Goal: Task Accomplishment & Management: Manage account settings

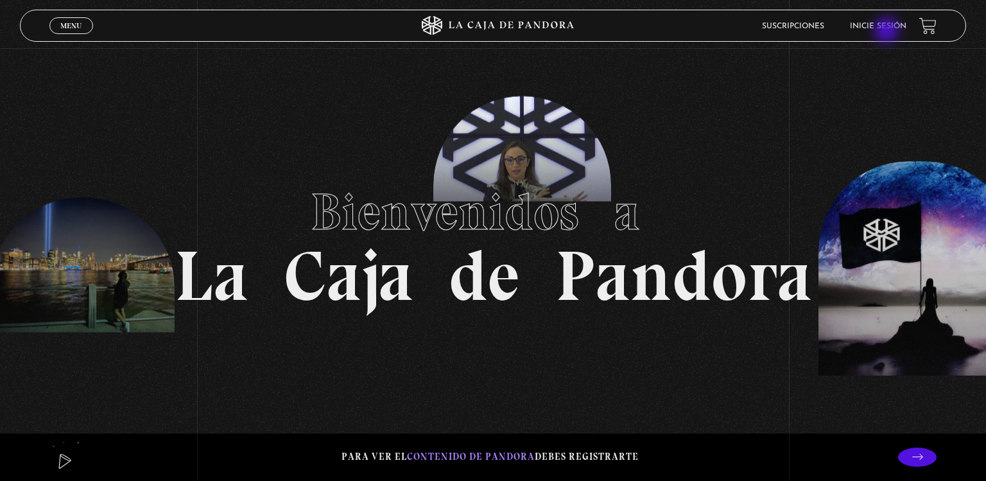
click at [888, 31] on li "Inicie sesión" at bounding box center [878, 26] width 56 height 20
click at [878, 21] on li "Inicie sesión" at bounding box center [878, 26] width 56 height 20
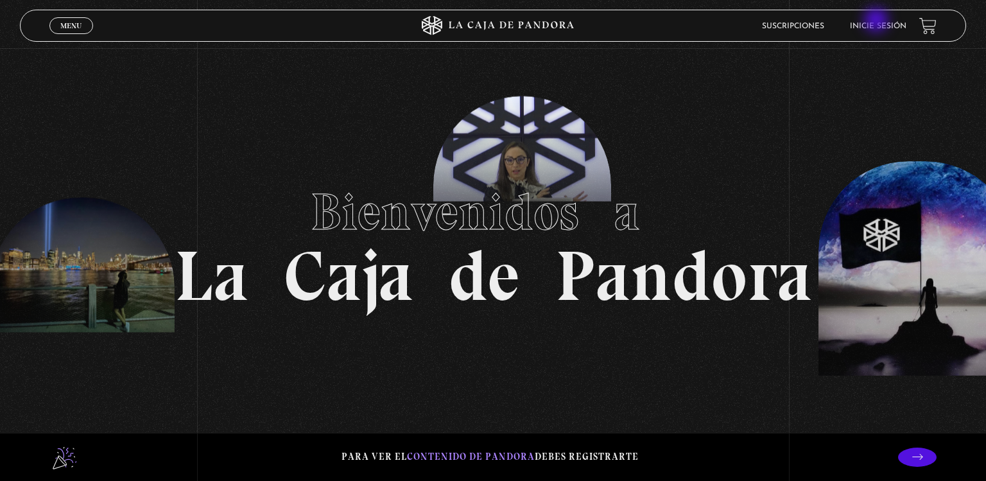
click at [878, 21] on li "Inicie sesión" at bounding box center [878, 26] width 56 height 20
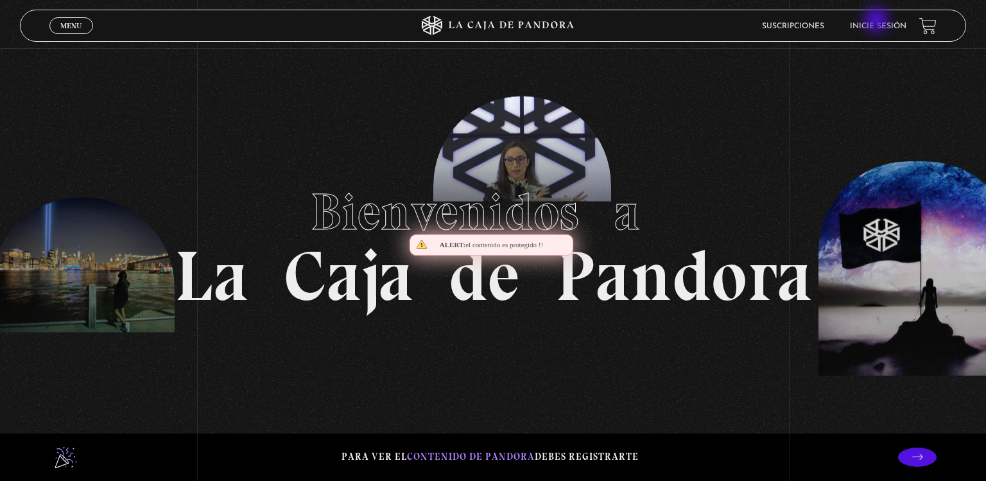
click at [878, 21] on li "Inicie sesión" at bounding box center [878, 26] width 56 height 20
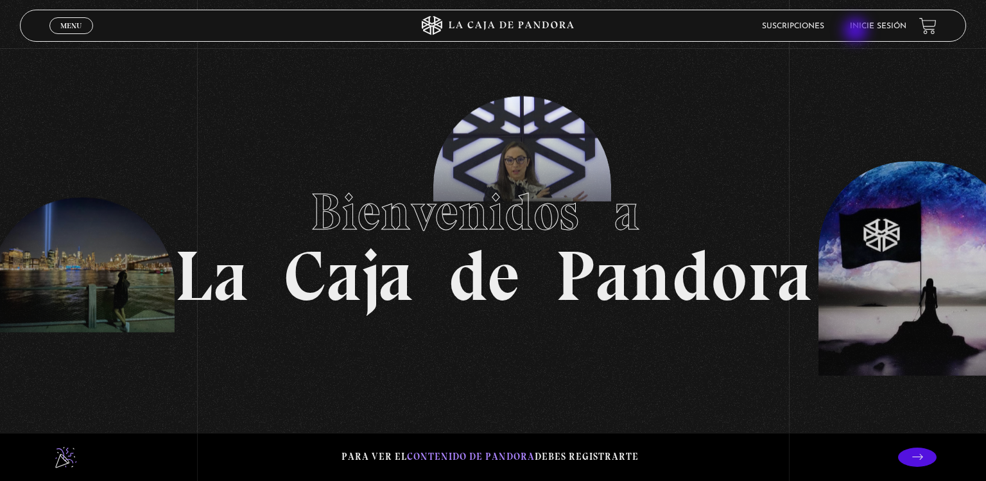
click at [857, 31] on li "Inicie sesión" at bounding box center [878, 26] width 56 height 20
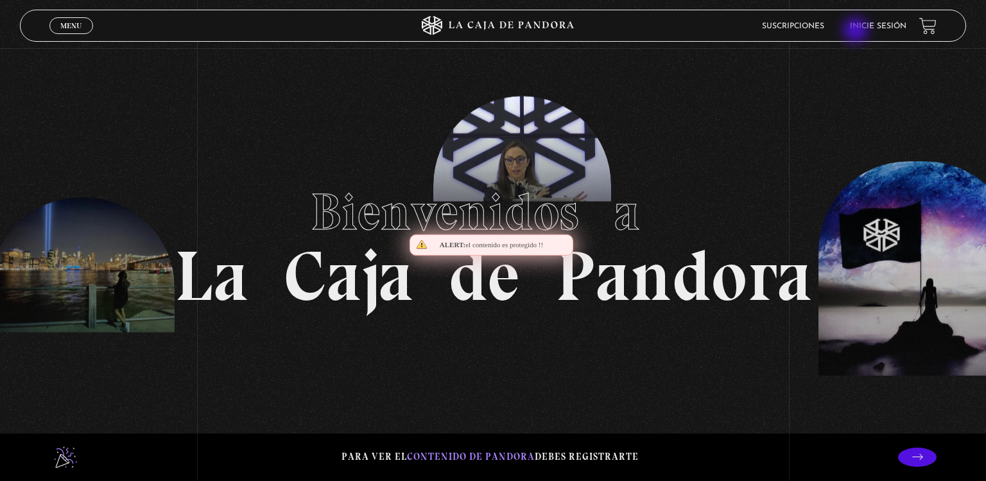
click at [857, 31] on li "Inicie sesión" at bounding box center [878, 26] width 56 height 20
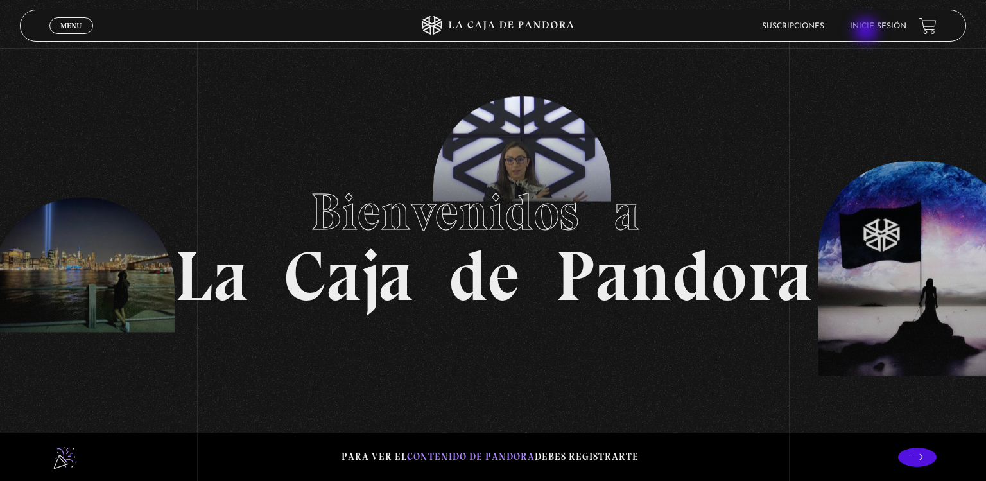
click at [867, 31] on li "Inicie sesión" at bounding box center [878, 26] width 56 height 20
click at [867, 21] on li "Inicie sesión" at bounding box center [878, 26] width 56 height 20
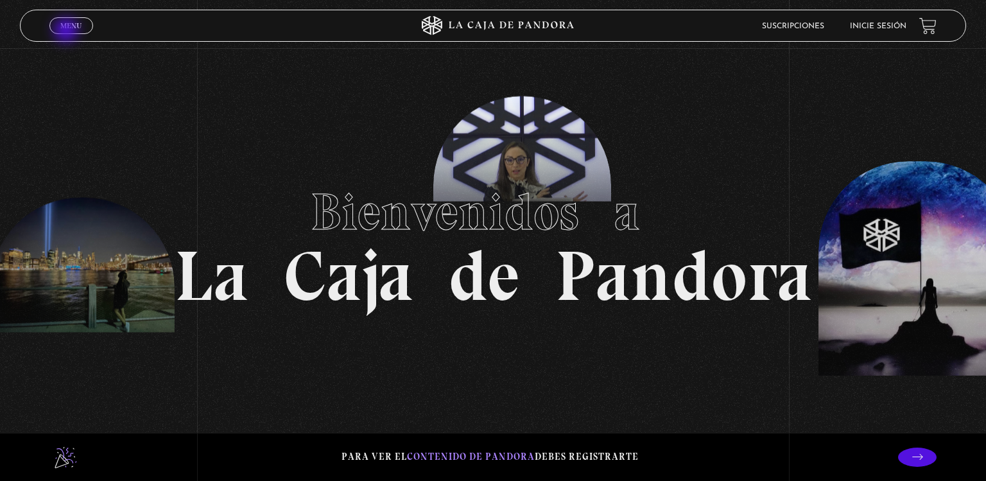
click at [67, 33] on span "Cerrar" at bounding box center [71, 37] width 30 height 9
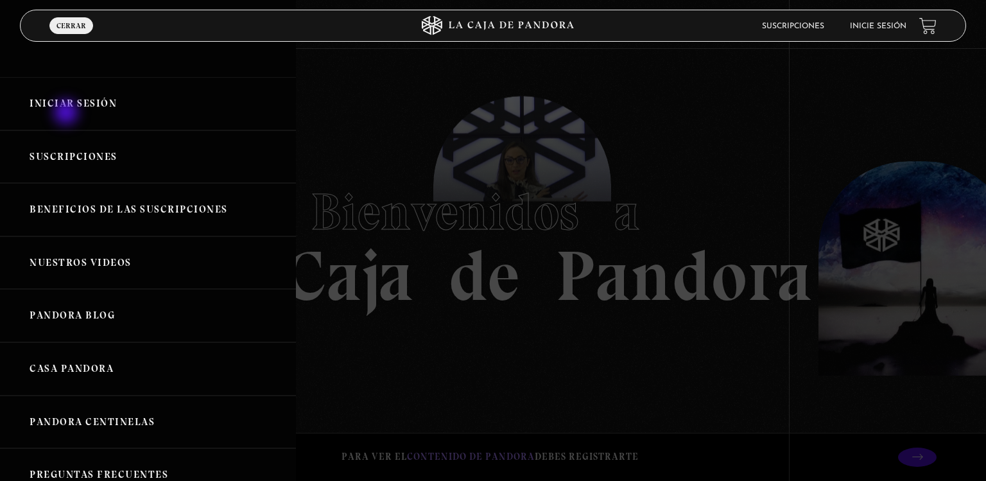
click at [67, 114] on link "Iniciar Sesión" at bounding box center [148, 103] width 296 height 53
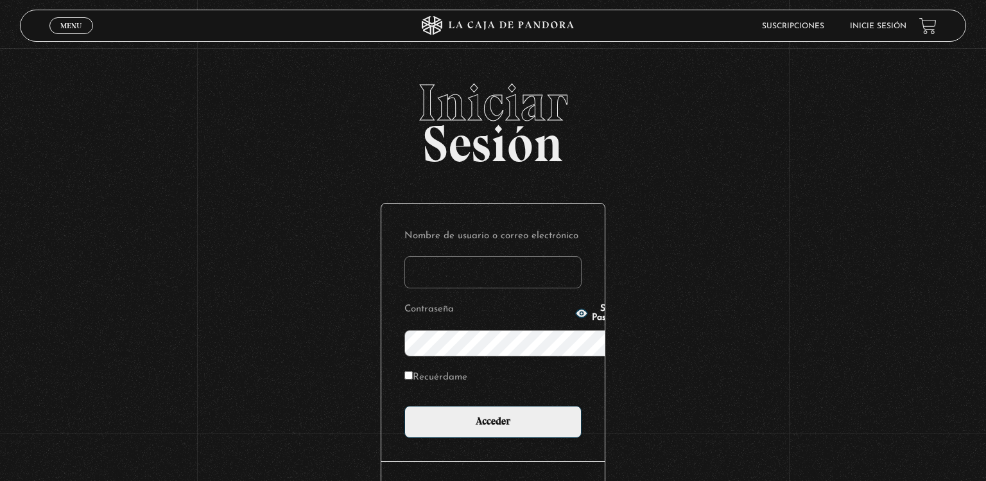
click at [67, 114] on span "Iniciar" at bounding box center [493, 102] width 947 height 51
click at [433, 256] on input "Nombre de usuario o correo electrónico" at bounding box center [492, 272] width 177 height 32
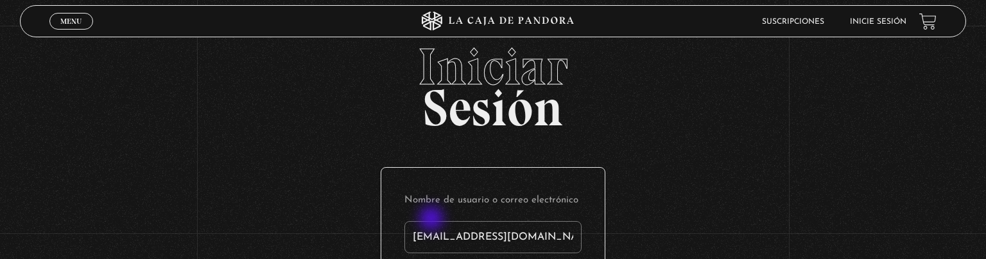
type input "ra_c11@hotmail.com"
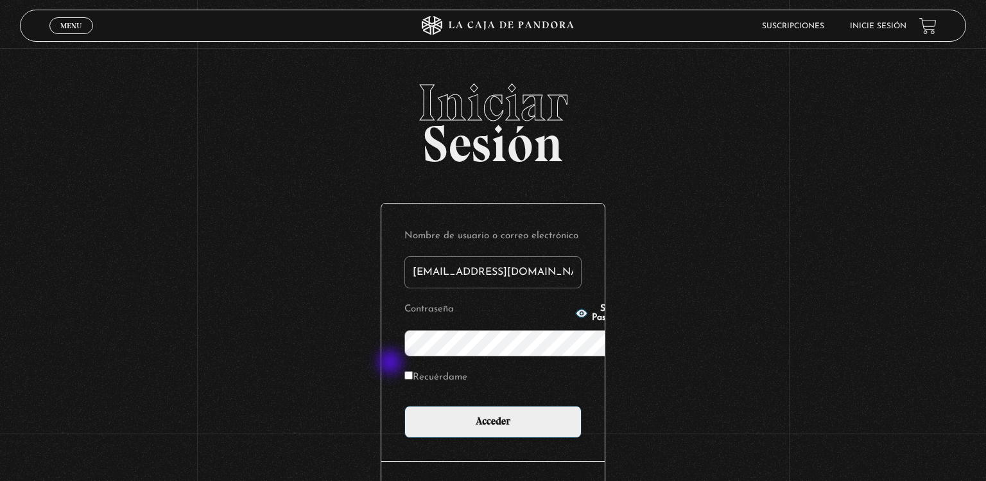
click at [404, 368] on p "Recuérdame" at bounding box center [492, 381] width 177 height 26
click at [404, 371] on input "Recuérdame" at bounding box center [408, 375] width 8 height 8
checkbox input "true"
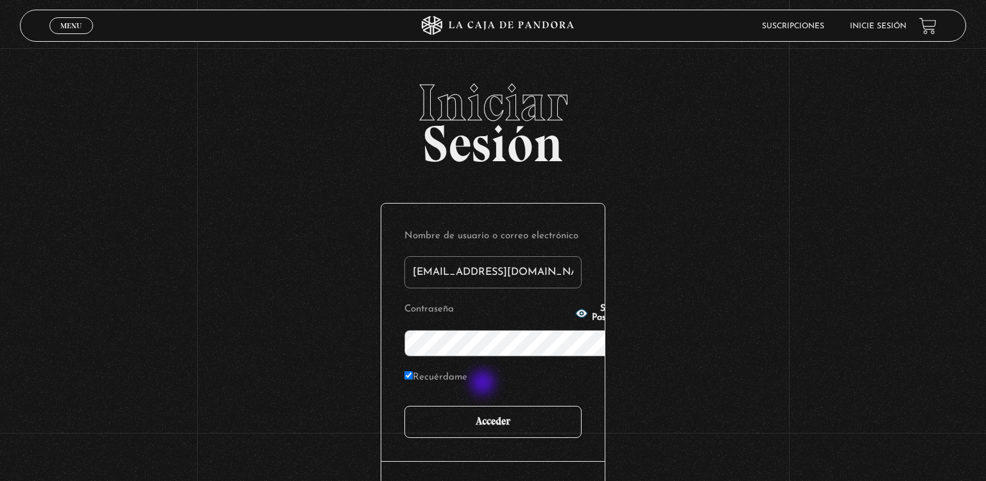
click at [484, 406] on input "Acceder" at bounding box center [492, 422] width 177 height 32
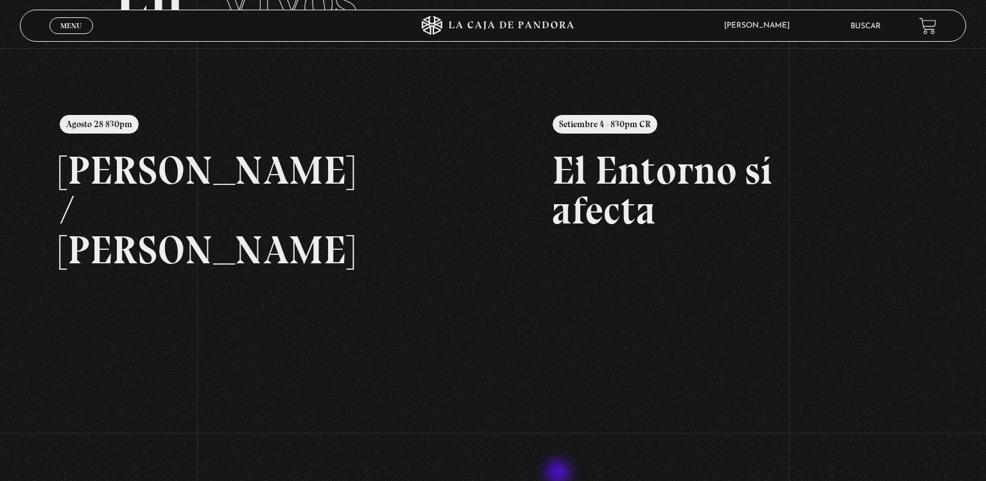
scroll to position [144, 0]
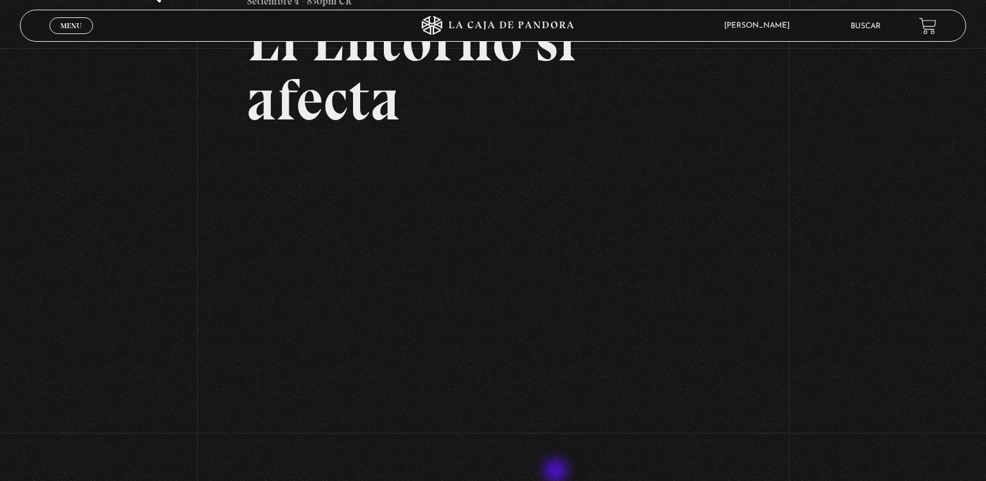
scroll to position [144, 0]
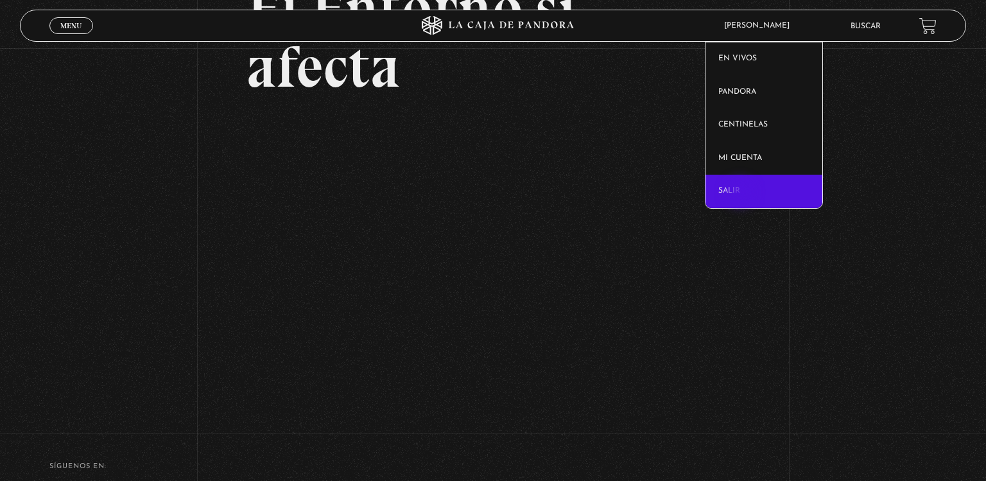
click at [742, 194] on link "Salir" at bounding box center [764, 191] width 117 height 33
